Goal: Check status: Check status

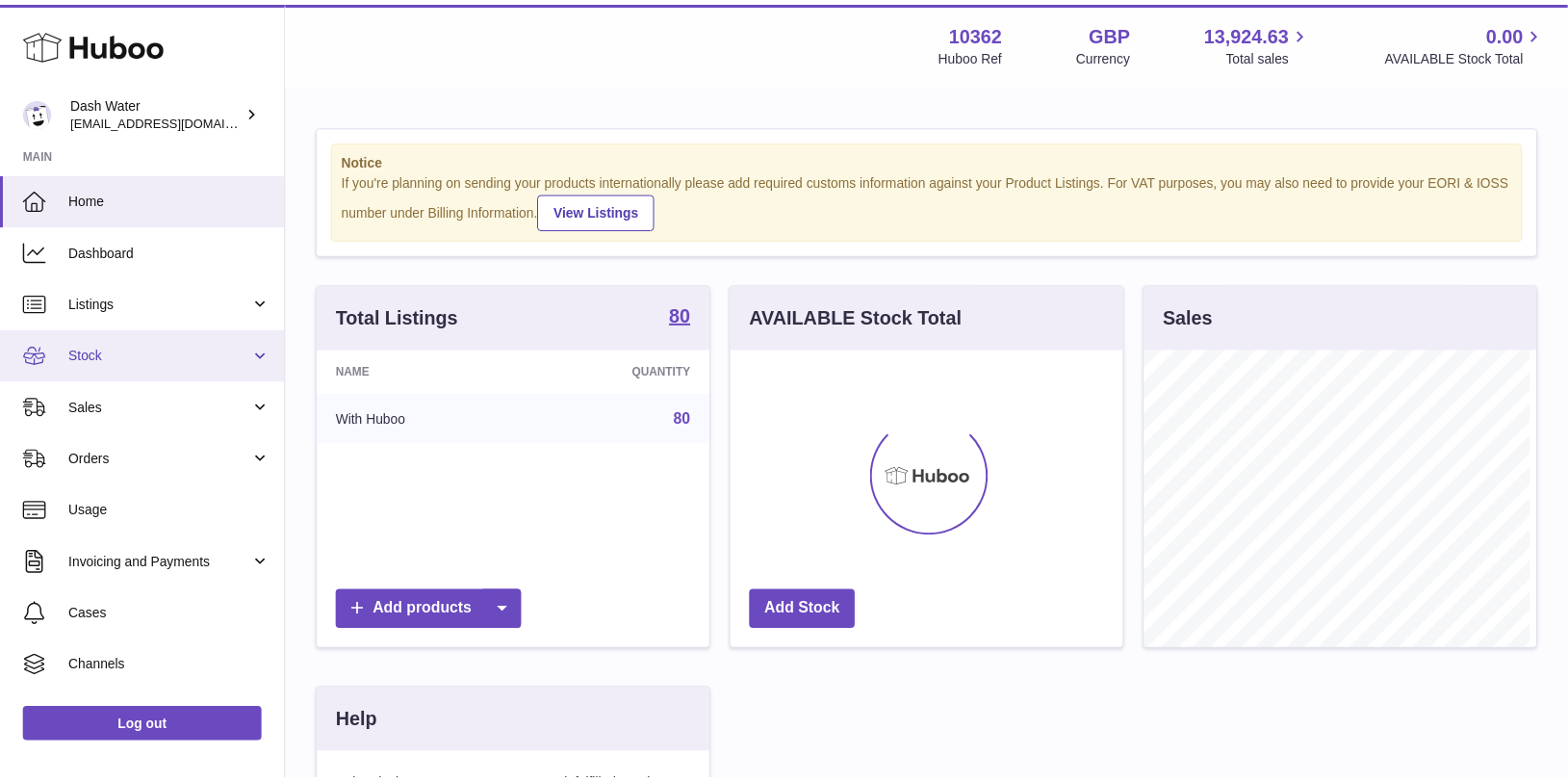
scroll to position [301, 398]
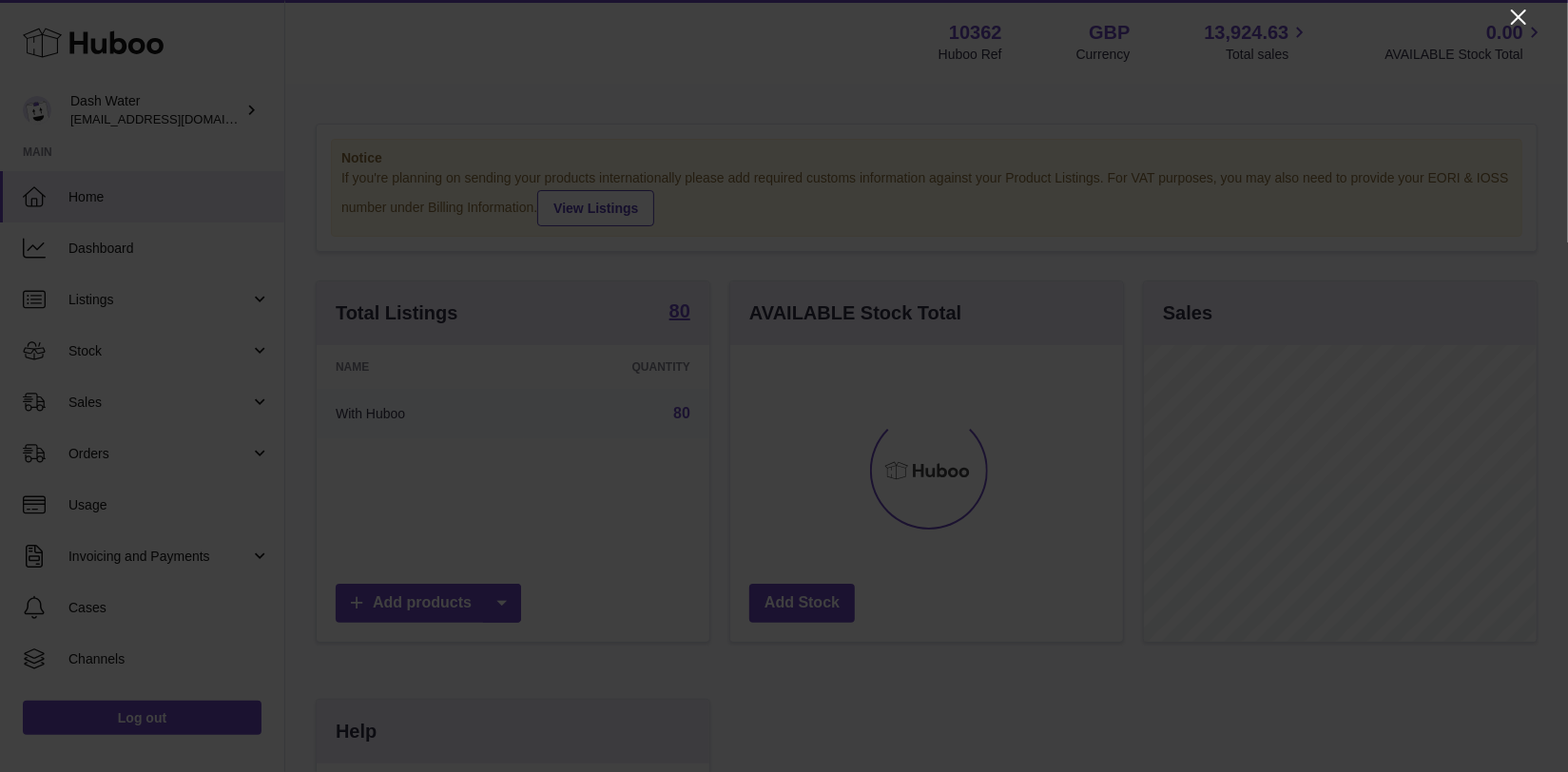
click at [1516, 27] on icon "Close" at bounding box center [1519, 17] width 23 height 23
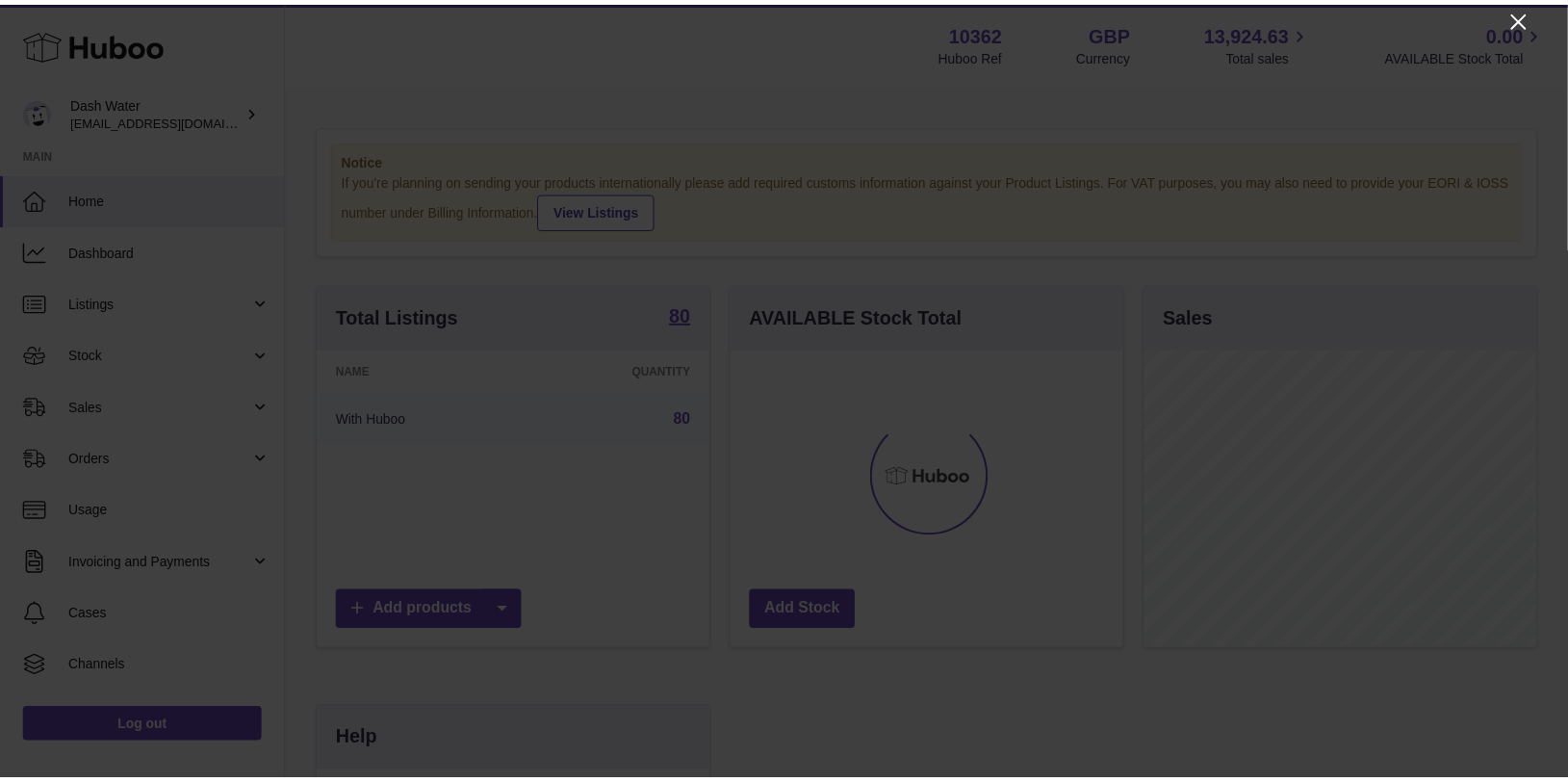
scroll to position [963012, 962362]
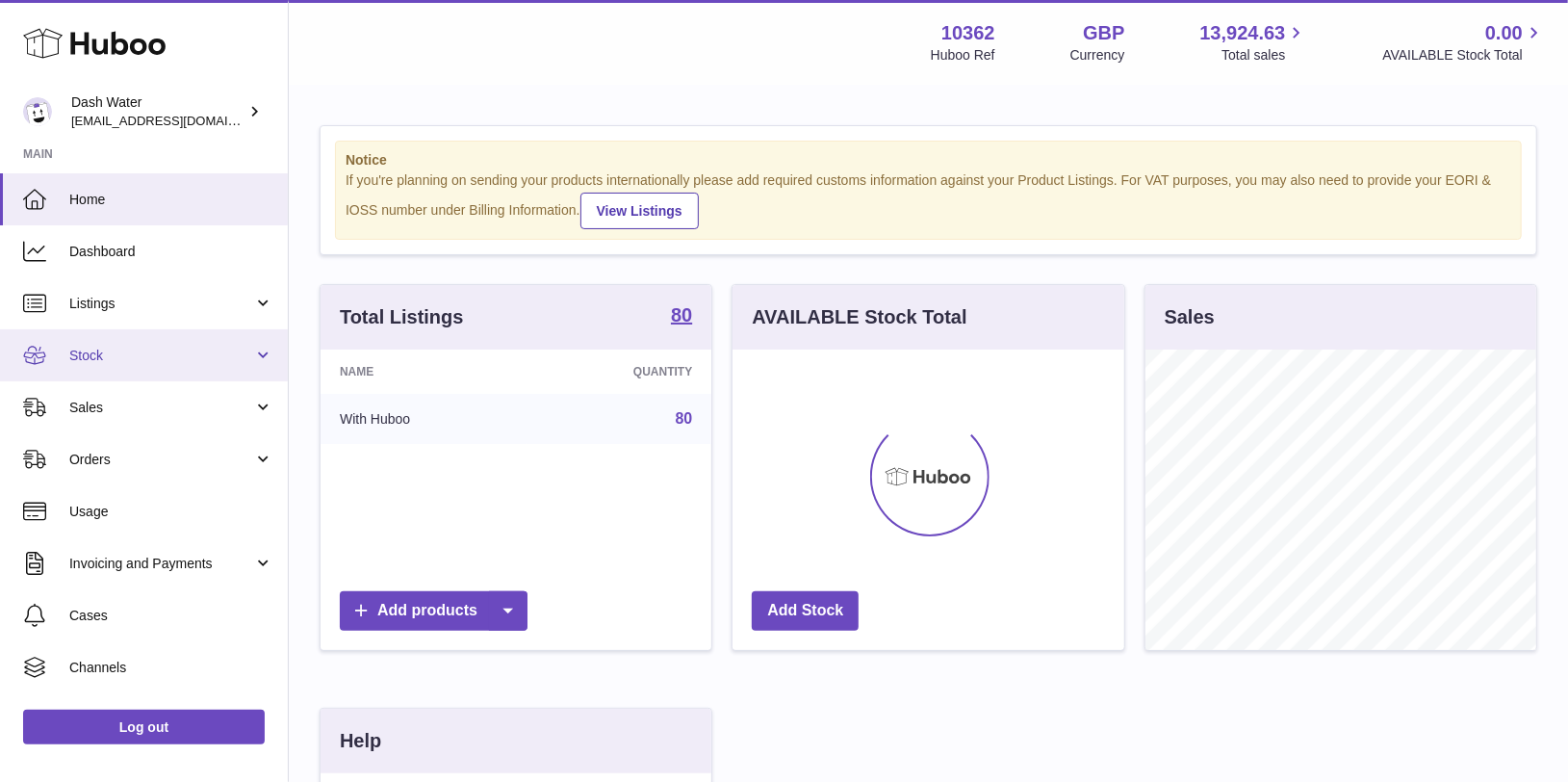
click at [151, 363] on span "Stock" at bounding box center [161, 356] width 184 height 19
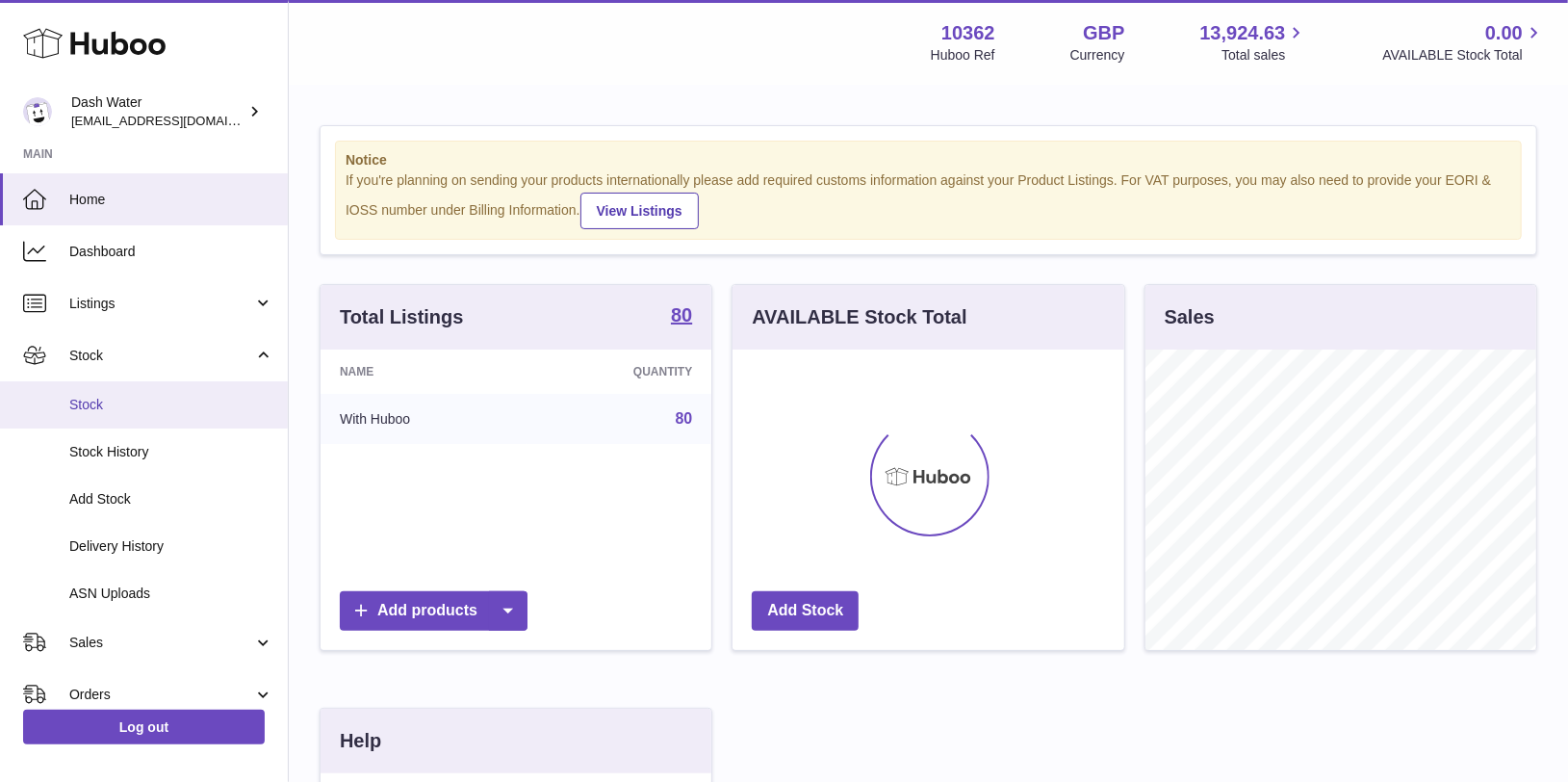
click at [186, 409] on span "Stock" at bounding box center [172, 405] width 204 height 19
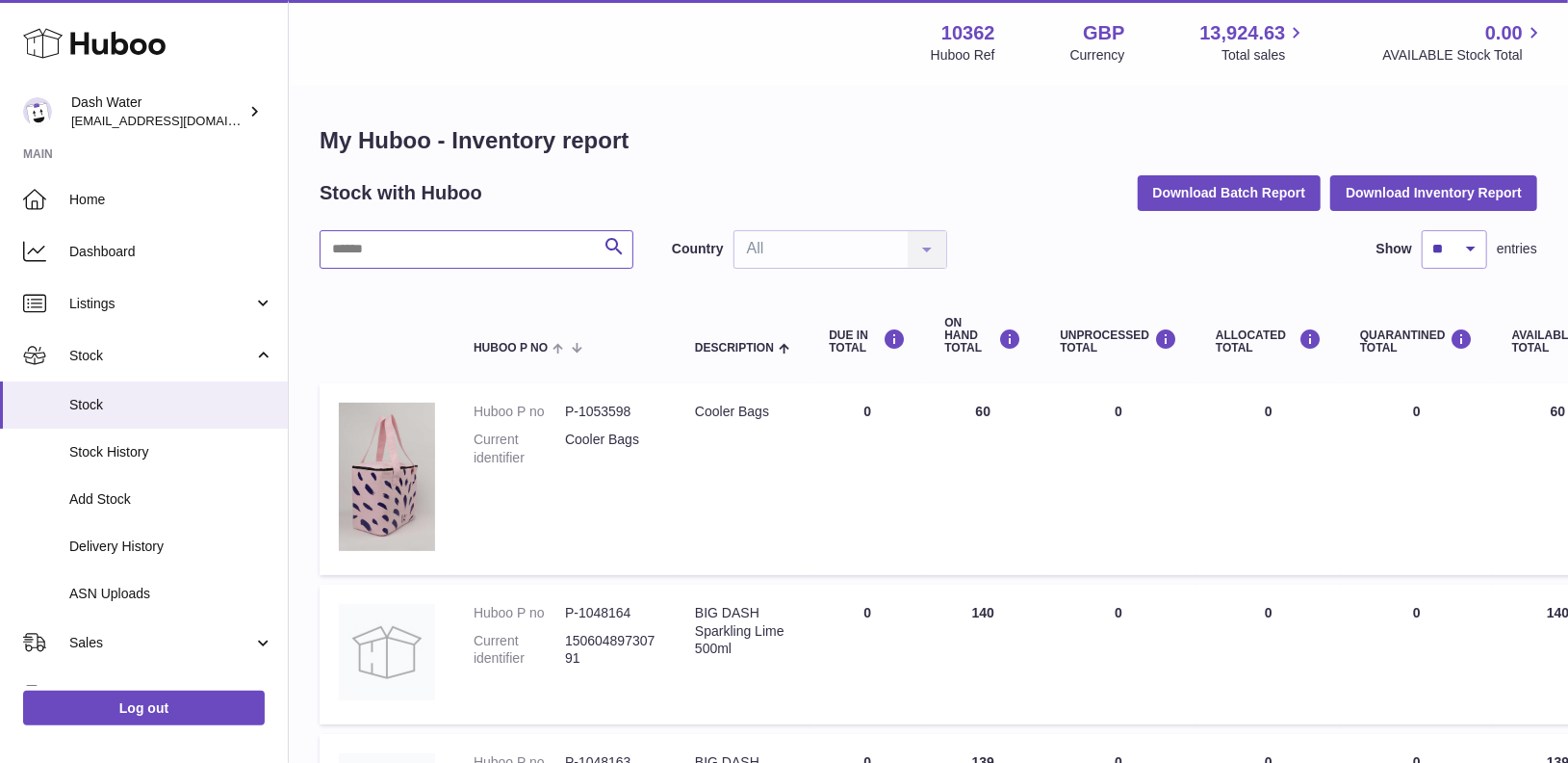
click at [417, 240] on input "text" at bounding box center [477, 248] width 314 height 38
paste input "******"
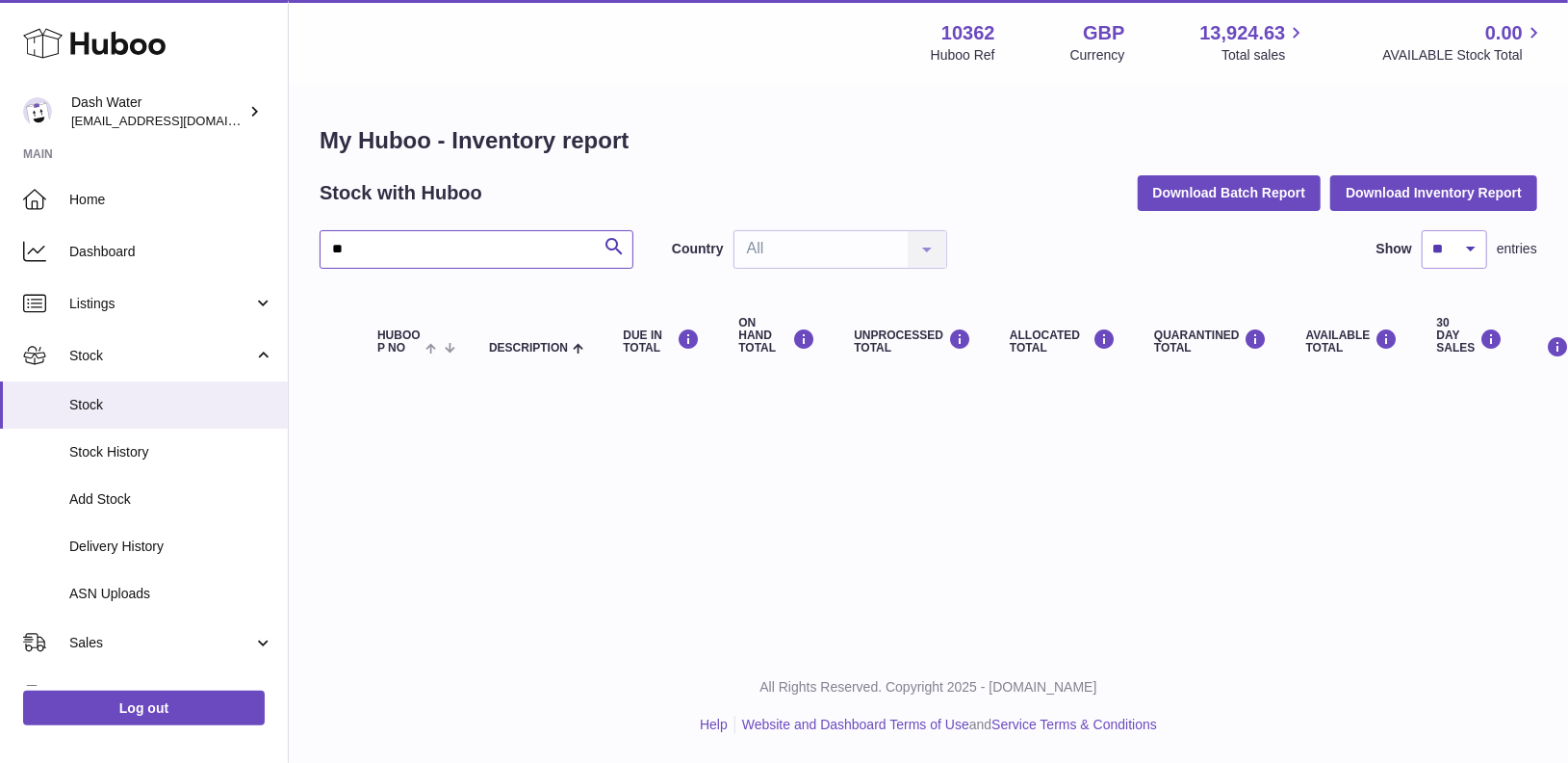
type input "*"
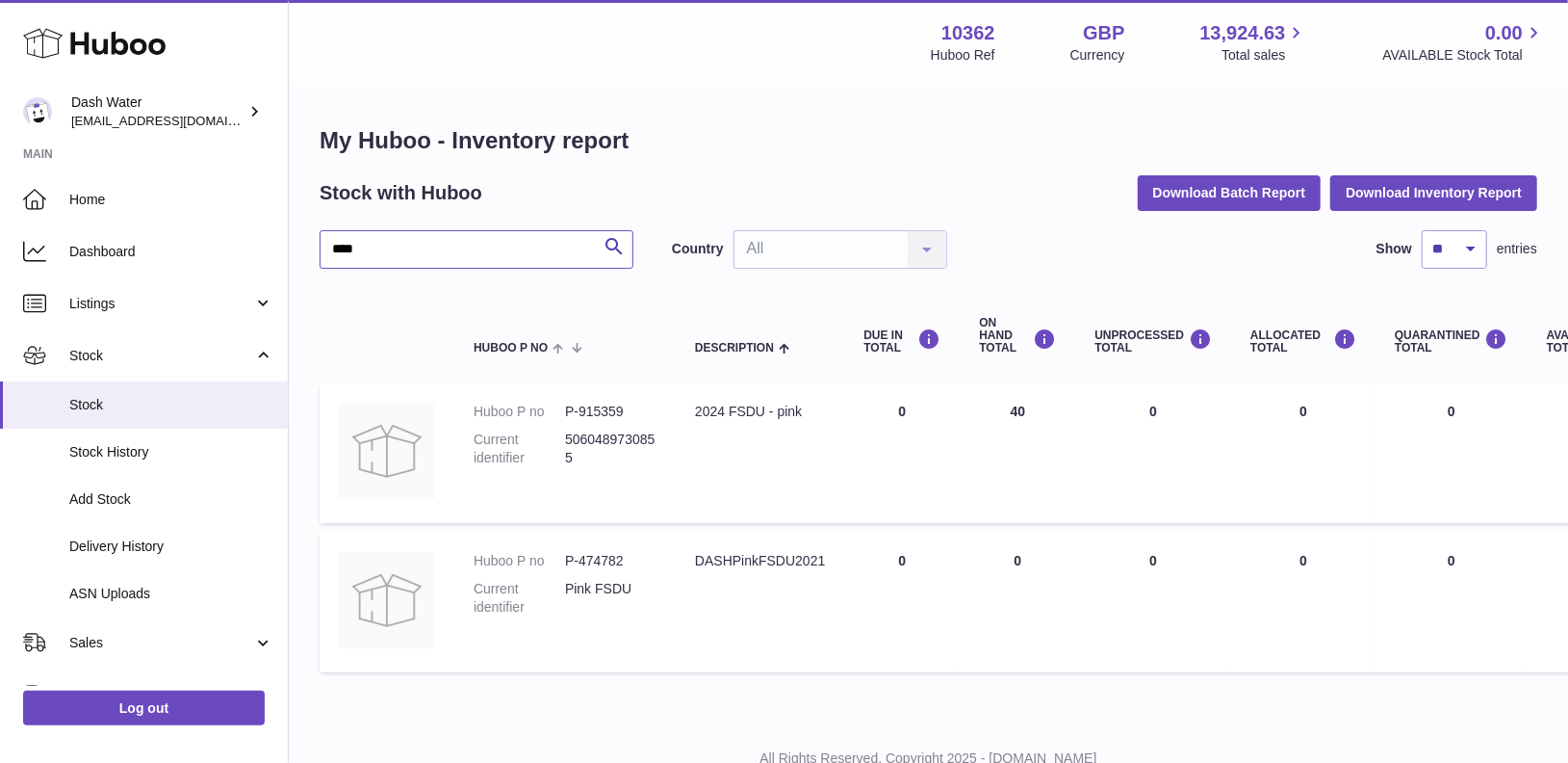
type input "****"
drag, startPoint x: 567, startPoint y: 435, endPoint x: 574, endPoint y: 453, distance: 19.3
click at [574, 453] on dd "5060489730855" at bounding box center [611, 448] width 91 height 36
copy dd "5060489730855"
